Goal: Find specific page/section: Find specific page/section

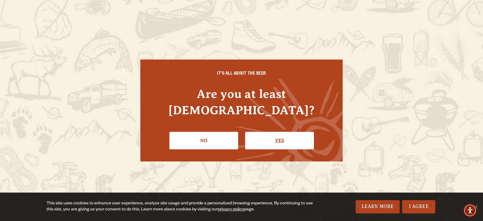
click at [266, 132] on link "Yes" at bounding box center [279, 141] width 69 height 18
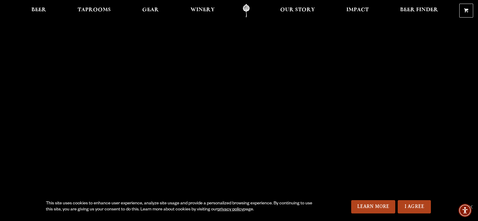
click at [247, 8] on link "Odell Home" at bounding box center [246, 11] width 23 height 14
click at [97, 9] on span "Taprooms" at bounding box center [94, 10] width 33 height 5
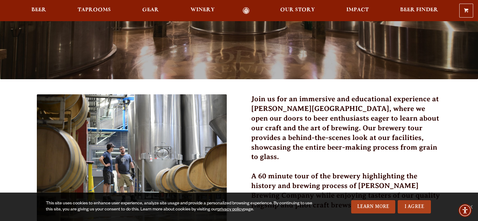
scroll to position [121, 0]
